Goal: Complete application form

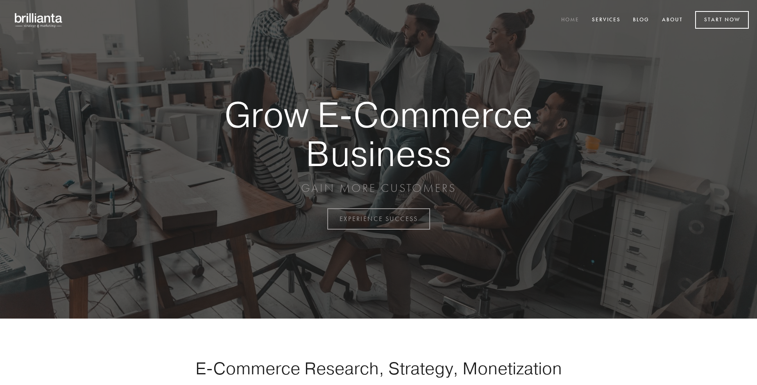
scroll to position [2147, 0]
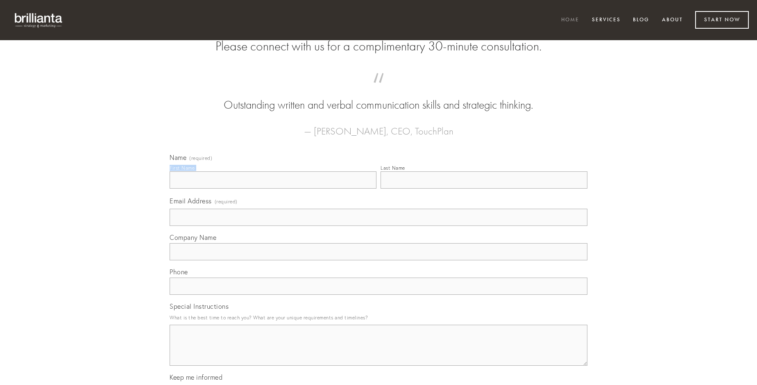
type input "[PERSON_NAME]"
click at [484, 188] on input "Last Name" at bounding box center [484, 179] width 207 height 17
type input "[PERSON_NAME]"
click at [378, 226] on input "Email Address (required)" at bounding box center [379, 216] width 418 height 17
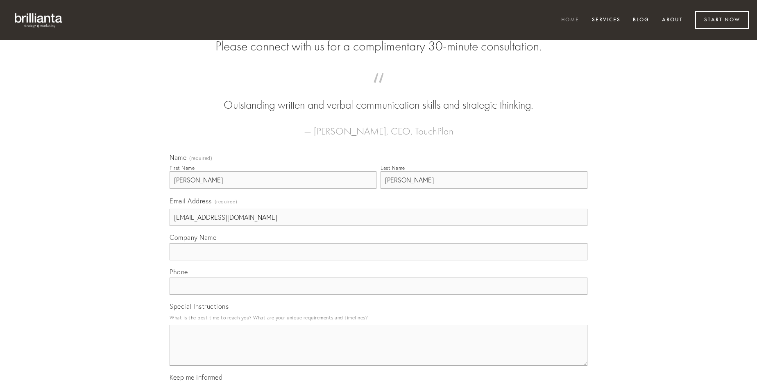
type input "[EMAIL_ADDRESS][DOMAIN_NAME]"
click at [378, 260] on input "Company Name" at bounding box center [379, 251] width 418 height 17
type input "deripio"
click at [378, 295] on input "text" at bounding box center [379, 285] width 418 height 17
click at [378, 352] on textarea "Special Instructions" at bounding box center [379, 344] width 418 height 41
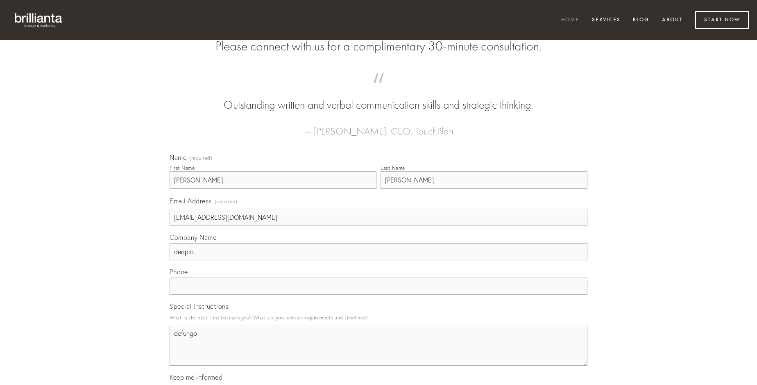
type textarea "defungo"
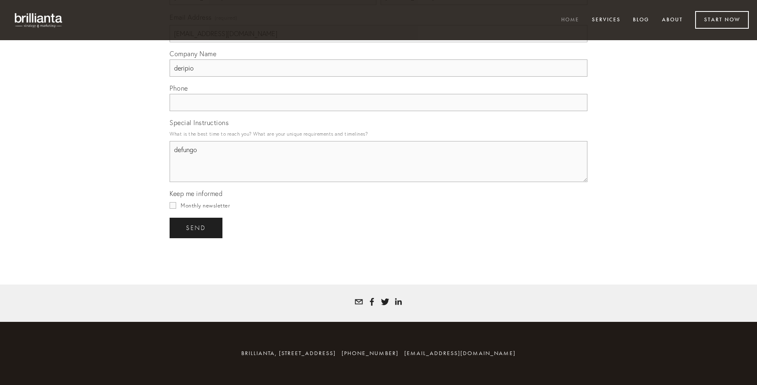
click at [197, 227] on span "send" at bounding box center [196, 227] width 20 height 7
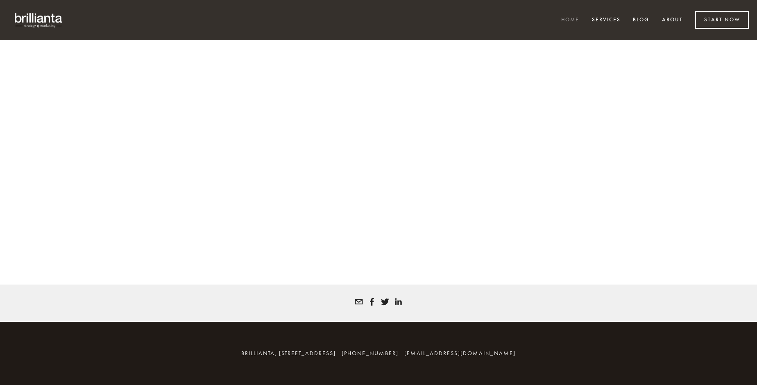
scroll to position [2136, 0]
